Goal: Information Seeking & Learning: Understand process/instructions

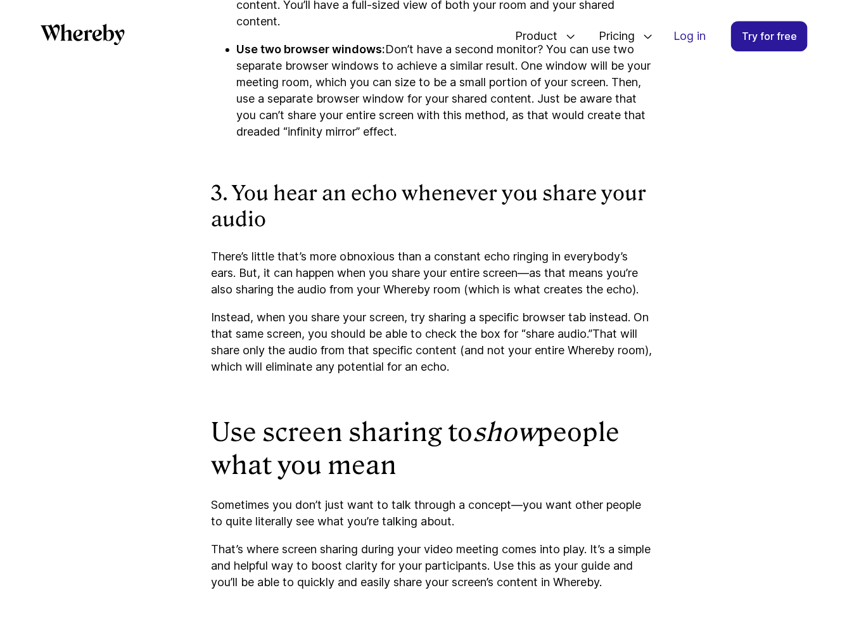
drag, startPoint x: 470, startPoint y: 263, endPoint x: 524, endPoint y: 365, distance: 115.6
click at [524, 365] on p "Instead, when you share your screen, try sharing a specific browser tab instead…" at bounding box center [433, 342] width 443 height 66
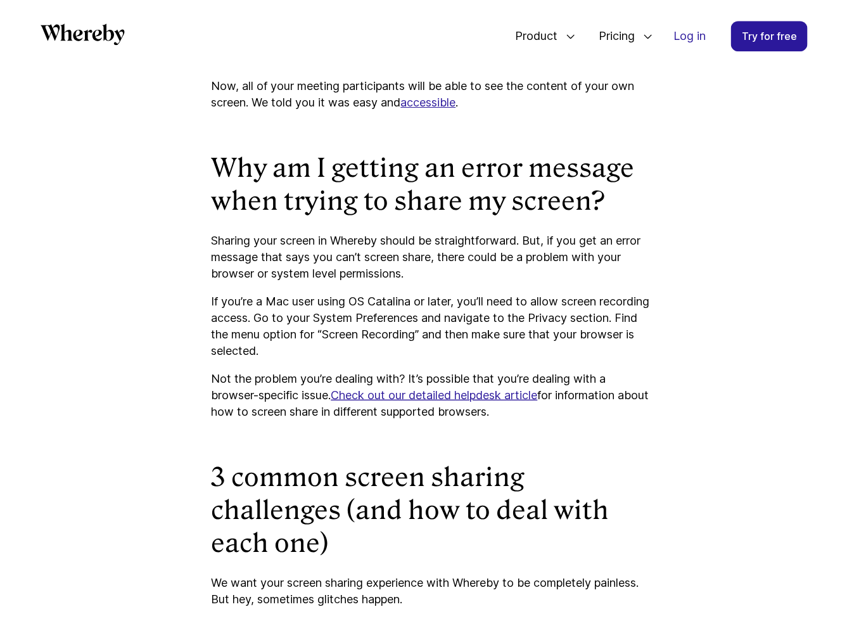
scroll to position [1299, 0]
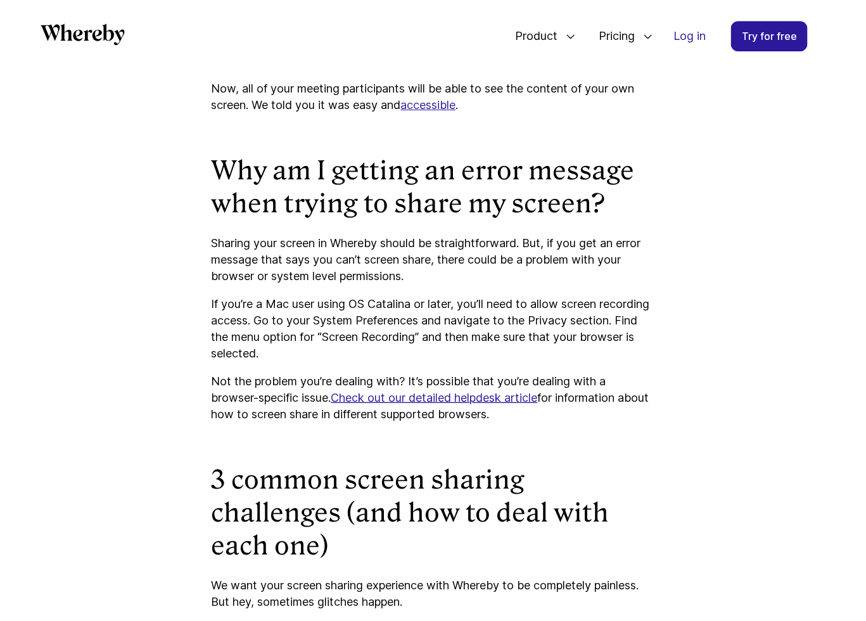
drag, startPoint x: 440, startPoint y: 274, endPoint x: 471, endPoint y: 362, distance: 94.0
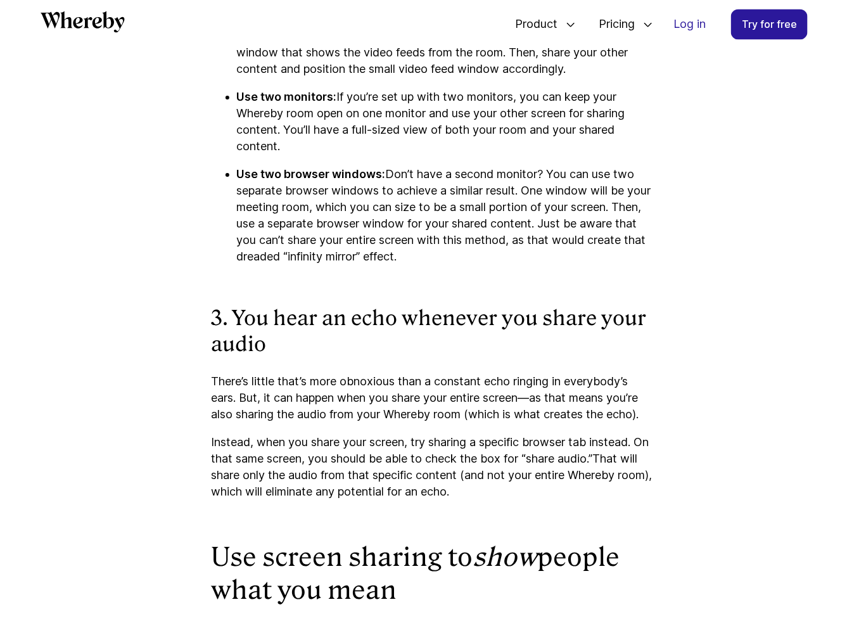
scroll to position [2843, 0]
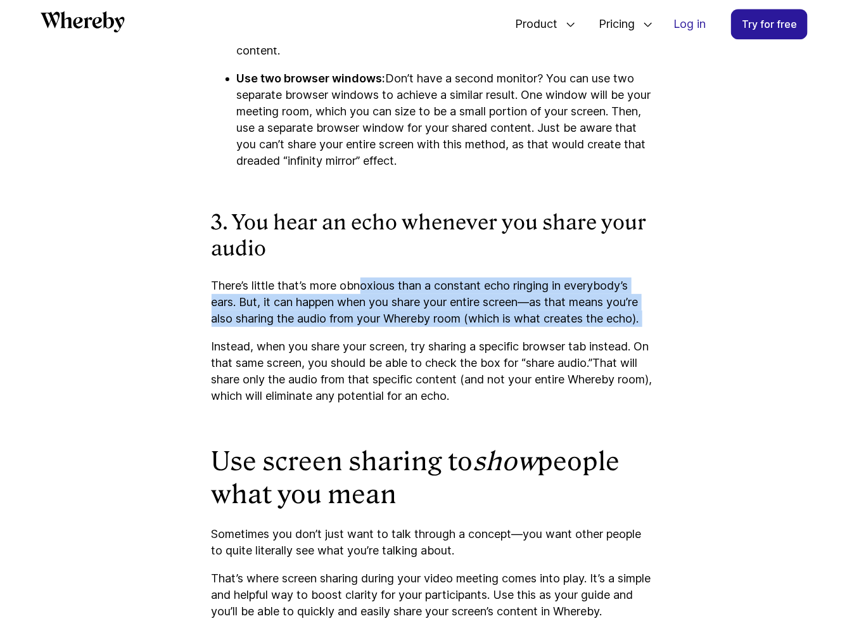
drag, startPoint x: 360, startPoint y: 285, endPoint x: 384, endPoint y: 336, distance: 56.1
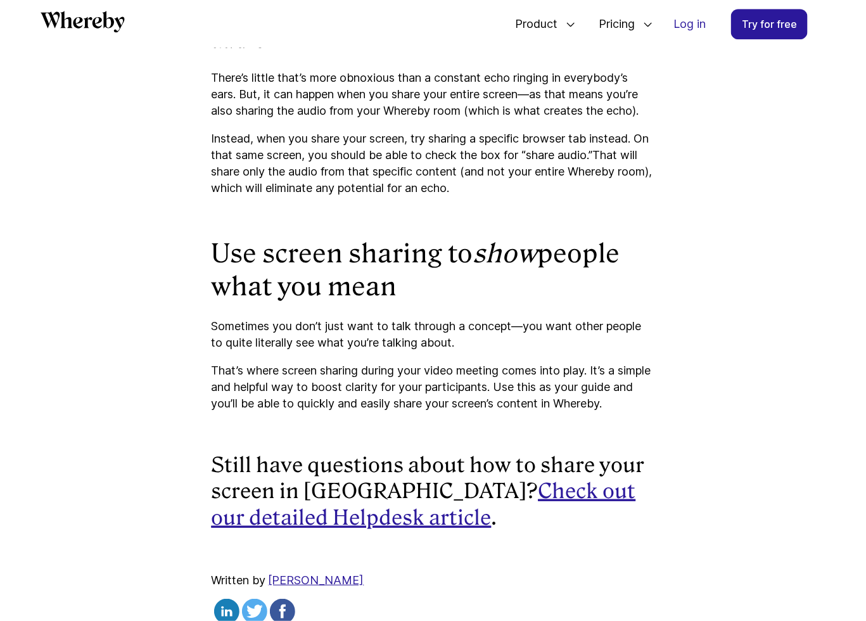
scroll to position [3083, 0]
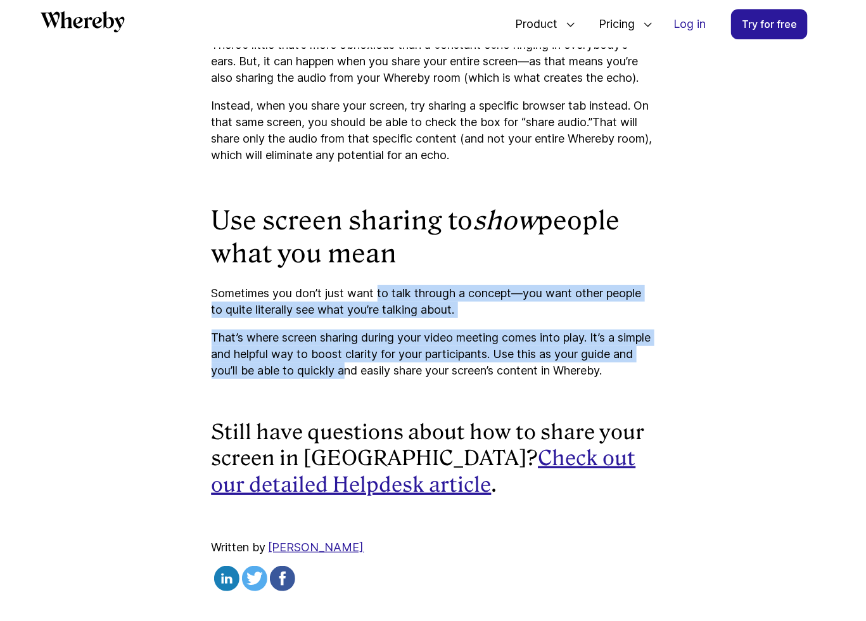
drag, startPoint x: 381, startPoint y: 289, endPoint x: 402, endPoint y: 362, distance: 76.0
click at [402, 362] on p "That’s where screen sharing during your video meeting comes into play. It’s a s…" at bounding box center [433, 353] width 443 height 49
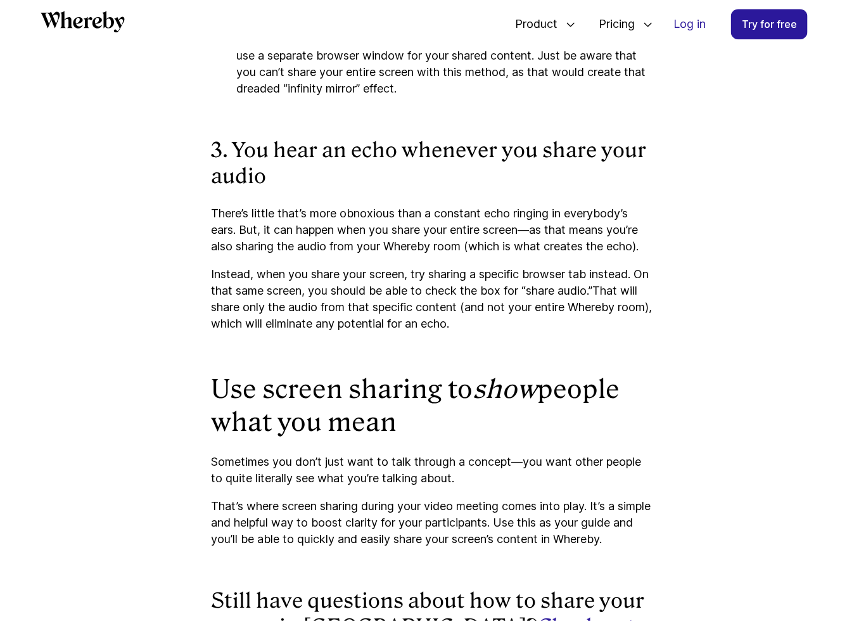
scroll to position [2911, 0]
